Goal: Navigation & Orientation: Find specific page/section

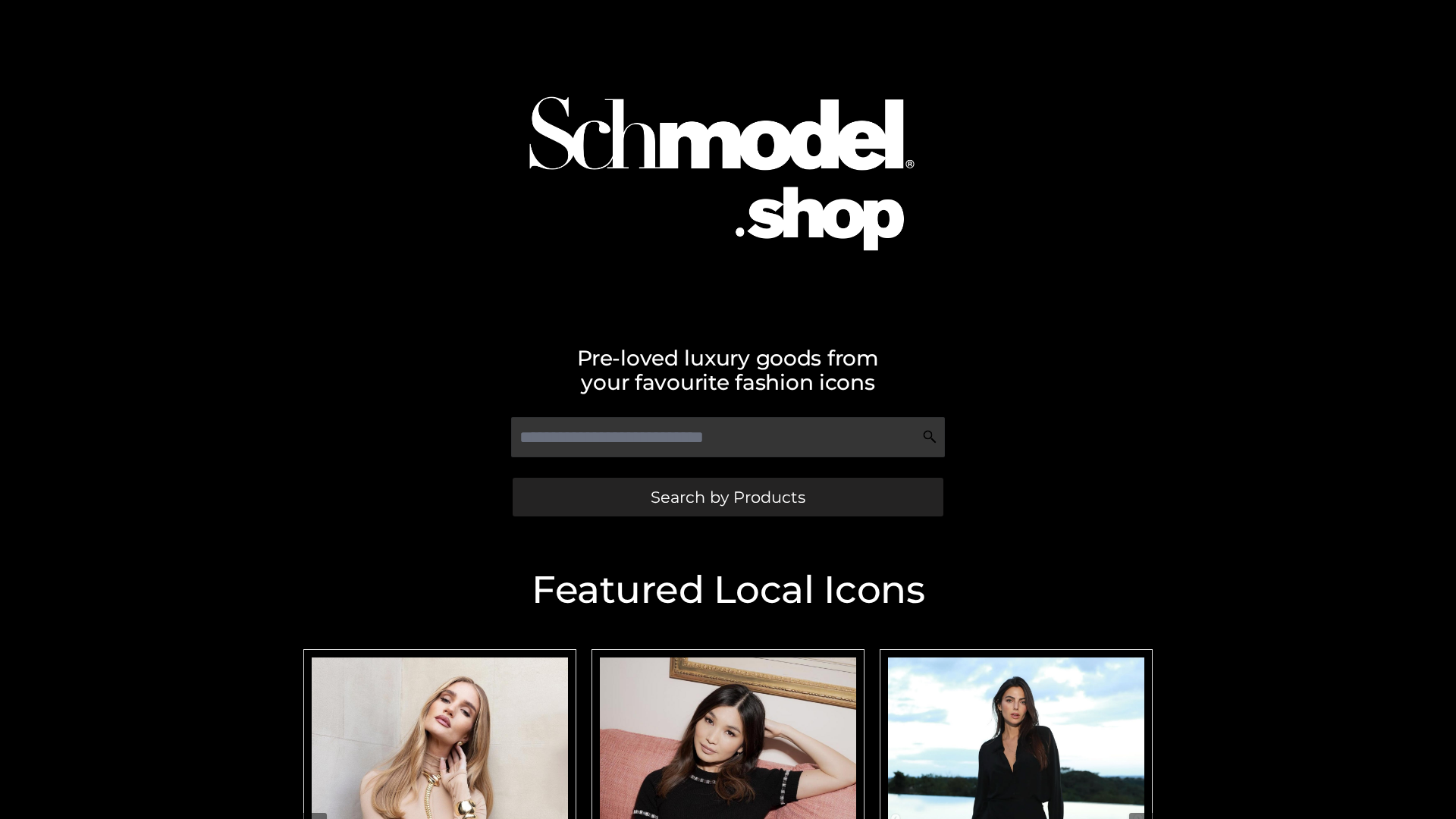
click at [728, 496] on span "Search by Products" at bounding box center [728, 497] width 154 height 16
